Goal: Information Seeking & Learning: Learn about a topic

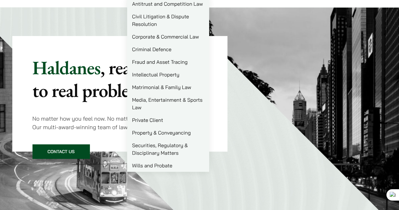
scroll to position [43, 0]
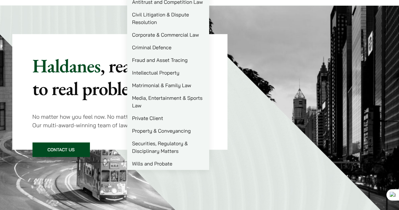
click at [153, 119] on link "Private Client" at bounding box center [168, 118] width 82 height 13
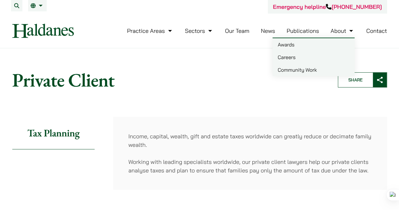
click at [335, 32] on link "About" at bounding box center [343, 30] width 24 height 7
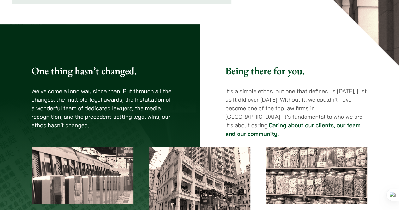
scroll to position [202, 0]
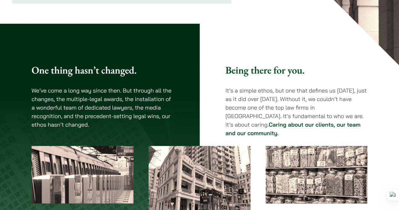
click at [289, 112] on p "It’s a simple ethos, but one that defines us [DATE], just as it did over [DATE]…" at bounding box center [297, 111] width 142 height 51
click at [289, 112] on div "One thing hasn’t changed. We’ve come a long way since then. But through all the…" at bounding box center [199, 143] width 359 height 159
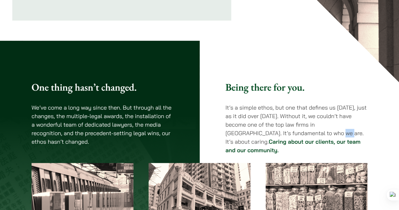
scroll to position [0, 0]
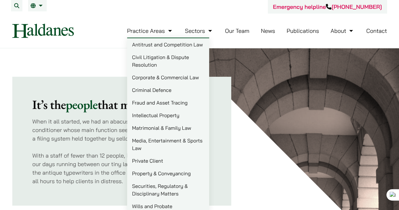
click at [161, 158] on link "Private Client" at bounding box center [168, 160] width 82 height 13
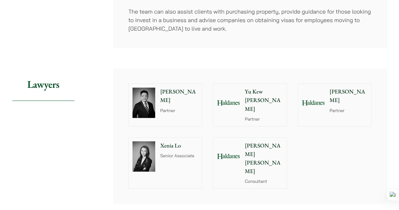
scroll to position [490, 0]
